Goal: Task Accomplishment & Management: Manage account settings

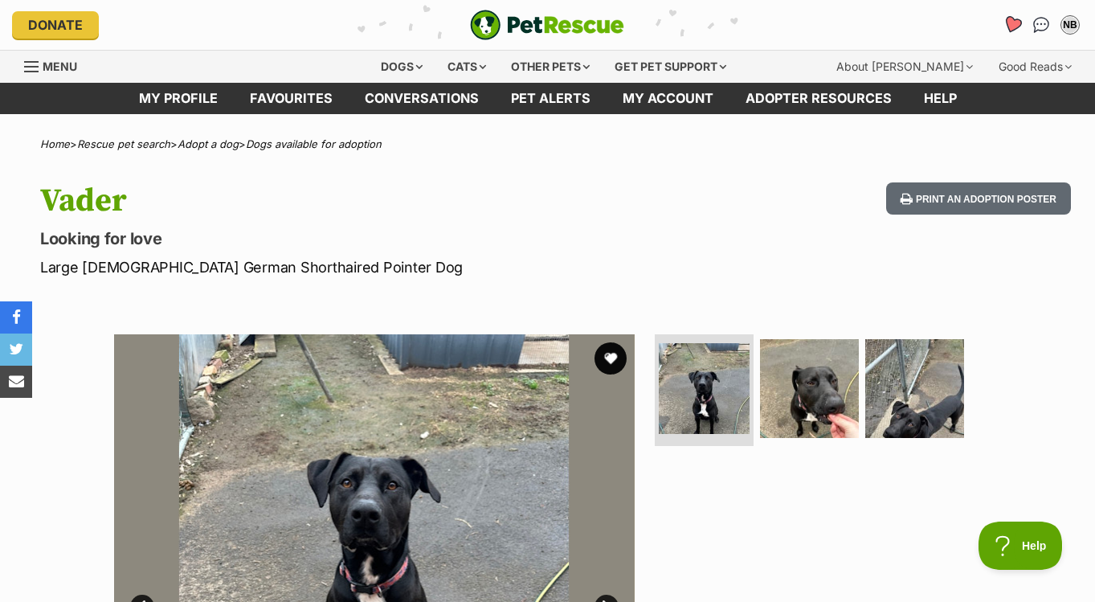
click at [1016, 19] on icon "Favourites" at bounding box center [1012, 24] width 19 height 18
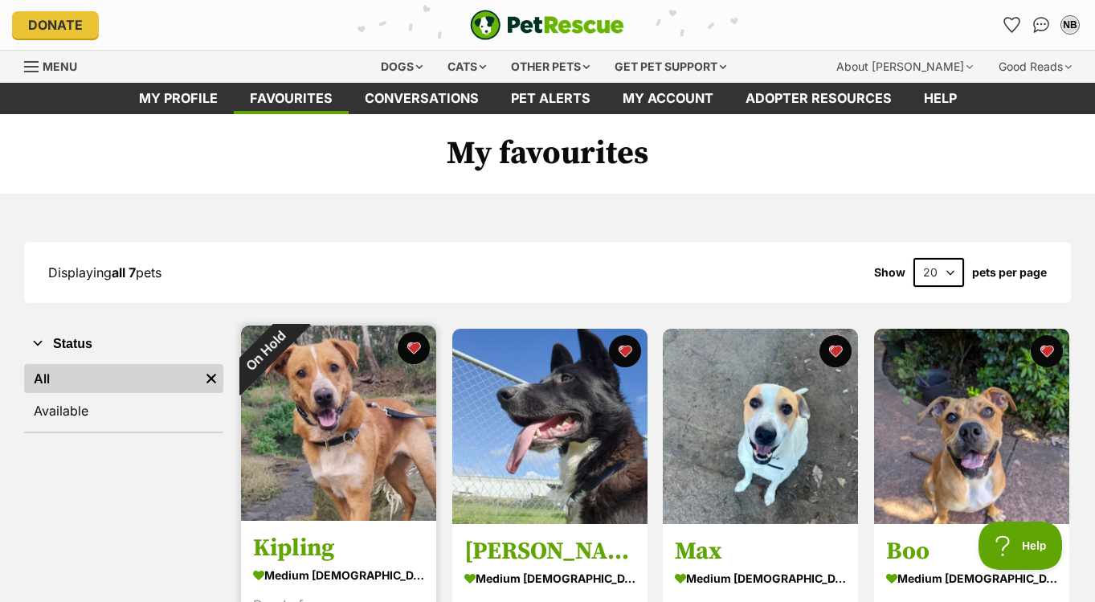
click at [331, 418] on img at bounding box center [338, 422] width 195 height 195
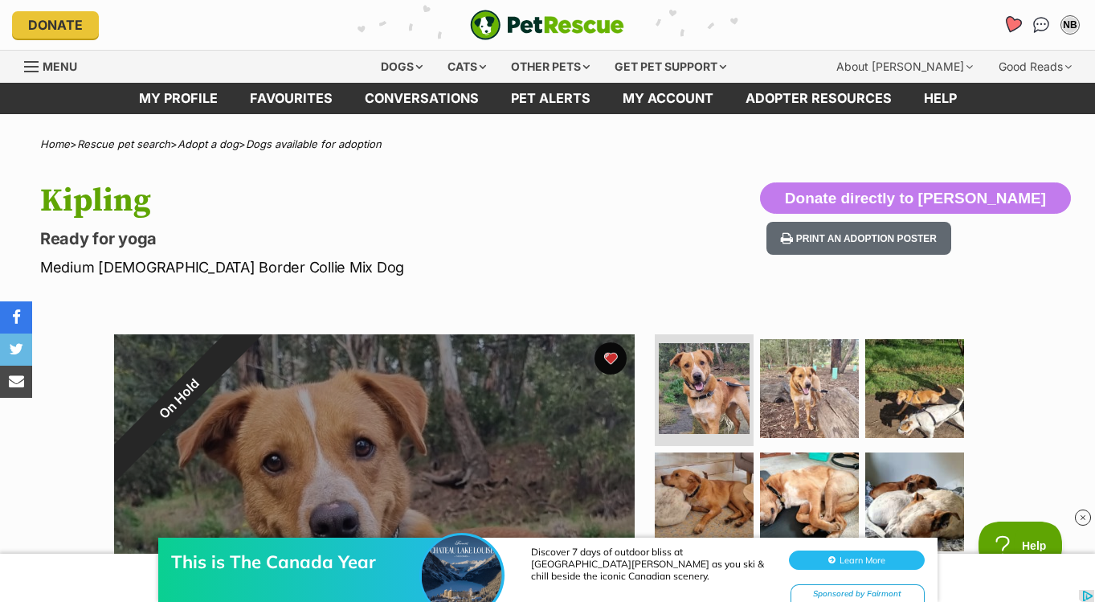
click at [1009, 21] on icon "Favourites" at bounding box center [1012, 24] width 19 height 18
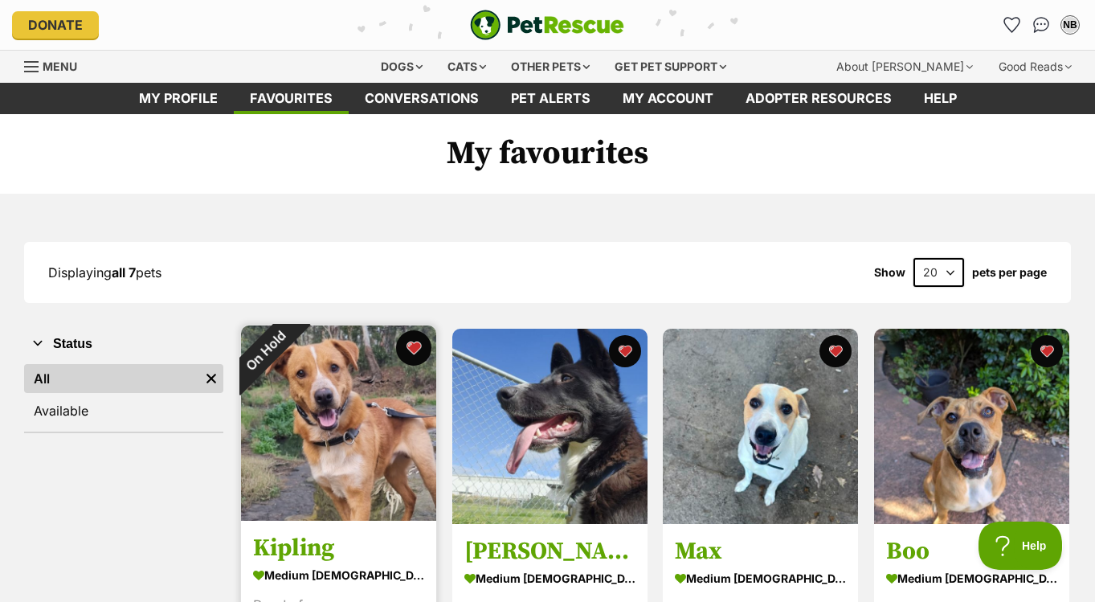
click at [414, 351] on button "favourite" at bounding box center [414, 347] width 35 height 35
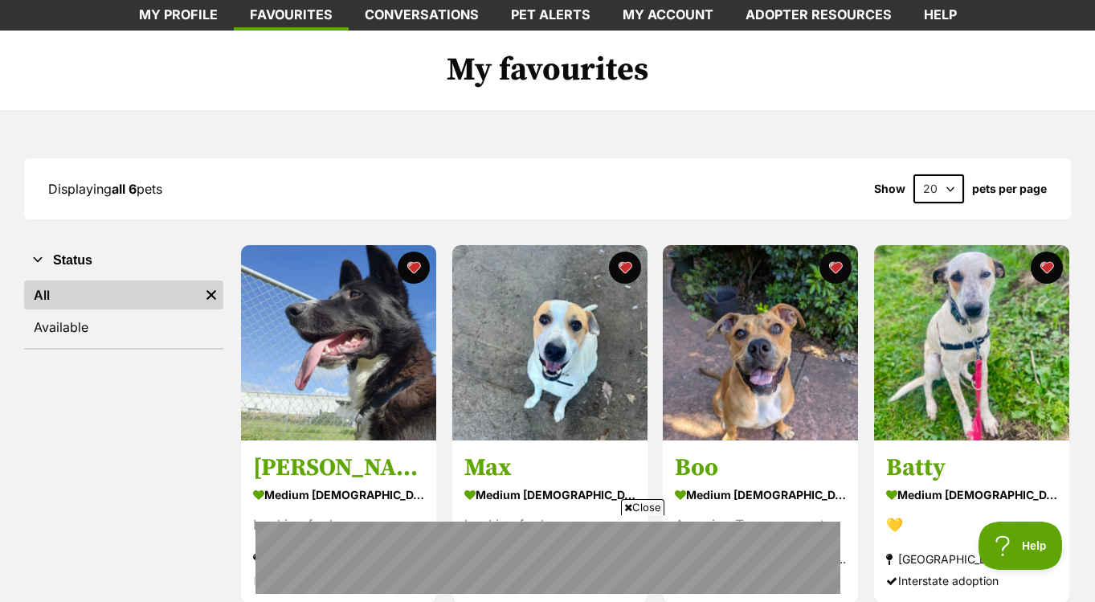
scroll to position [81, 0]
